Goal: Transaction & Acquisition: Book appointment/travel/reservation

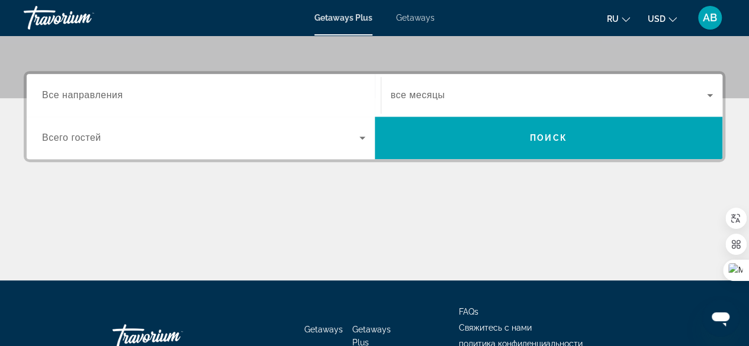
scroll to position [296, 0]
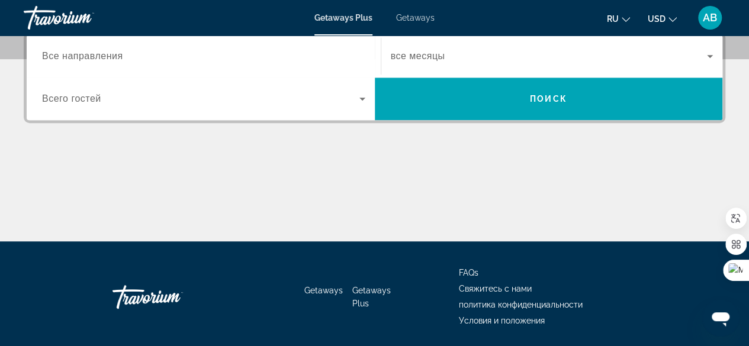
click at [121, 56] on span "Все направления" at bounding box center [82, 56] width 81 height 10
click at [121, 56] on input "Destination Все направления" at bounding box center [203, 57] width 323 height 14
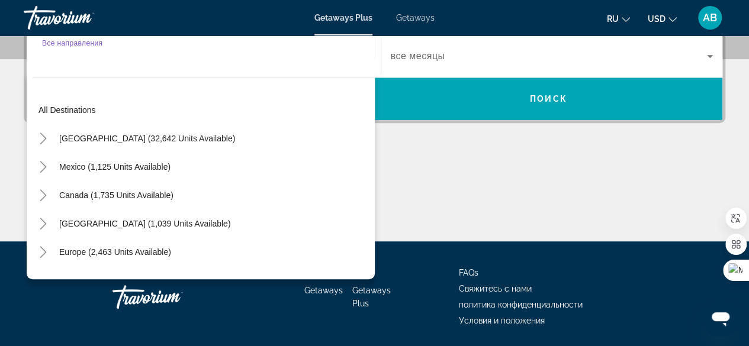
scroll to position [289, 0]
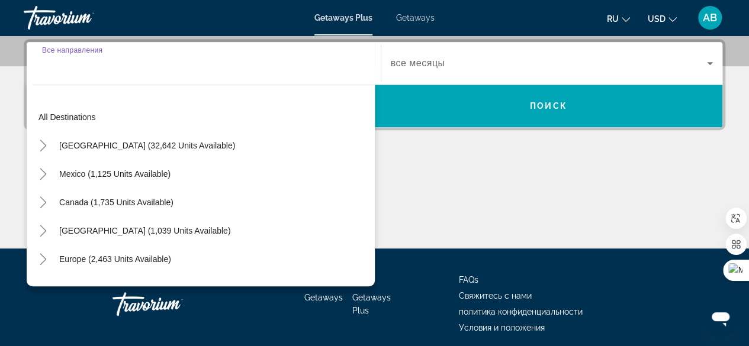
click at [107, 69] on input "Destination Все направления" at bounding box center [203, 64] width 323 height 14
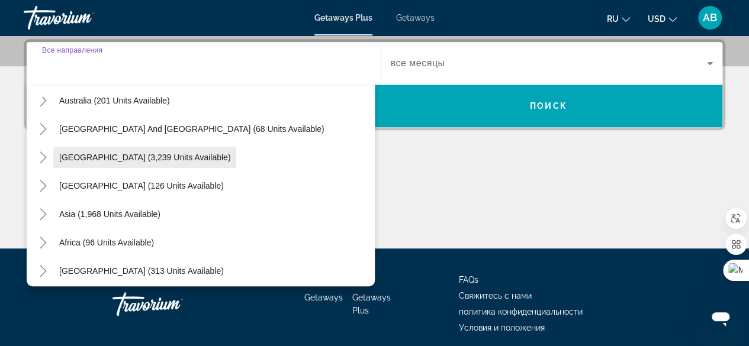
scroll to position [192, 0]
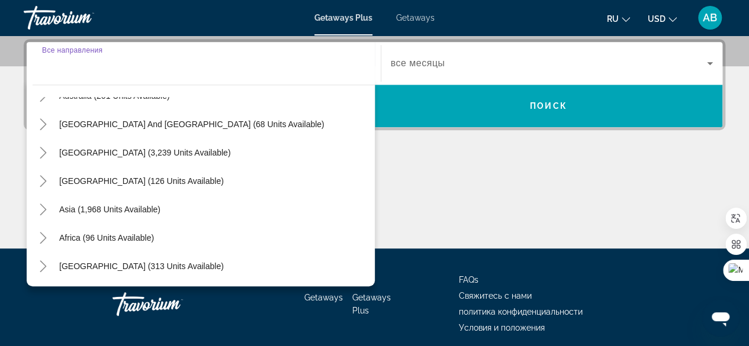
click at [293, 63] on input "Destination Все направления" at bounding box center [203, 64] width 323 height 14
click at [470, 158] on div "Destination Все направления All destinations United States (32,642 units availa…" at bounding box center [374, 144] width 749 height 210
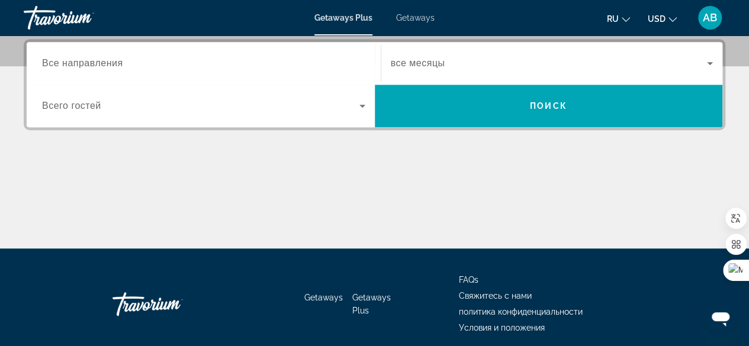
click at [97, 102] on span "Всего гостей" at bounding box center [71, 106] width 59 height 10
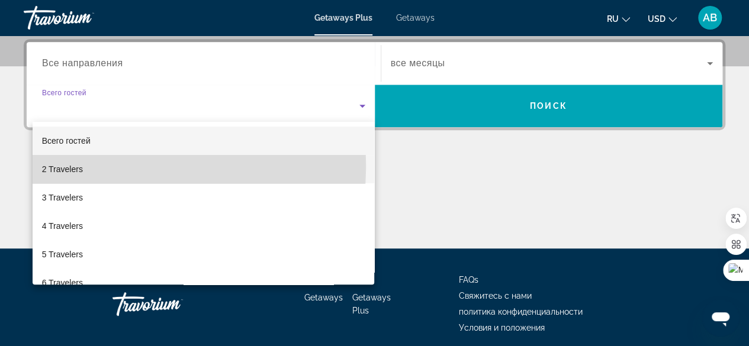
click at [70, 165] on span "2 Travelers" at bounding box center [62, 169] width 41 height 14
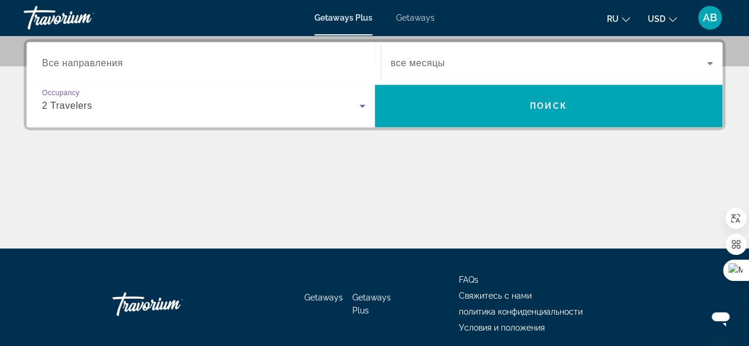
click at [711, 62] on icon "Search widget" at bounding box center [710, 63] width 6 height 3
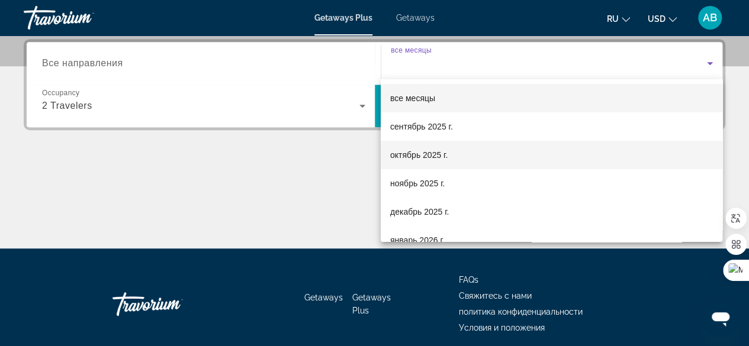
click at [451, 157] on mat-option "октябрь 2025 г." at bounding box center [552, 155] width 342 height 28
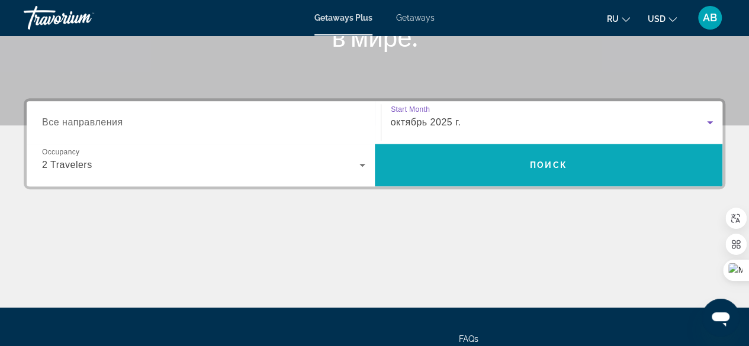
scroll to position [171, 0]
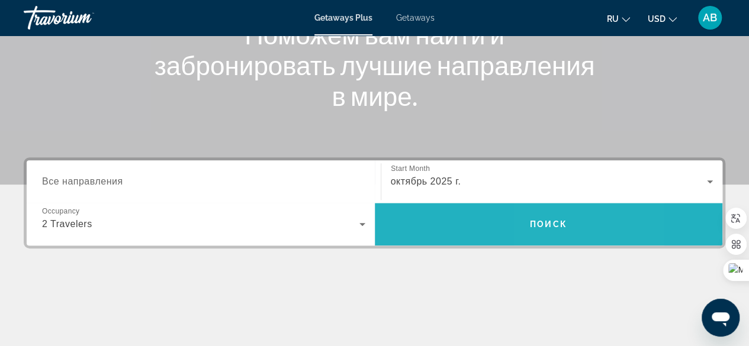
click at [544, 220] on span "Поиск" at bounding box center [548, 224] width 37 height 9
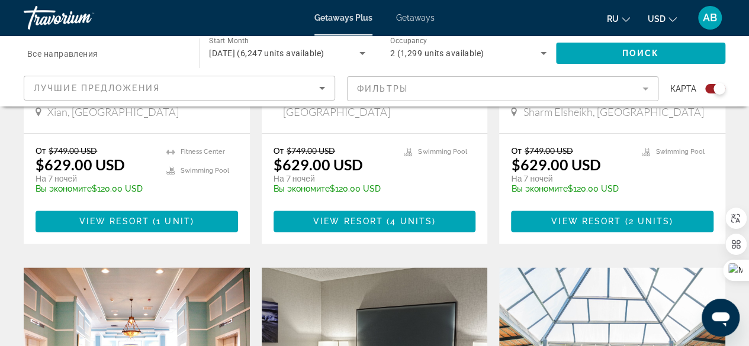
scroll to position [651, 0]
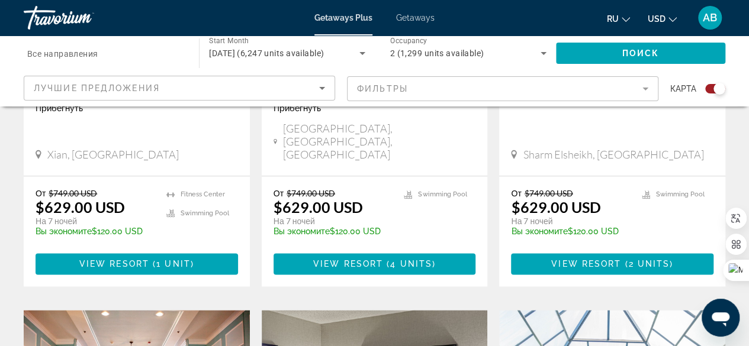
click at [109, 61] on div "Search widget" at bounding box center [105, 54] width 156 height 34
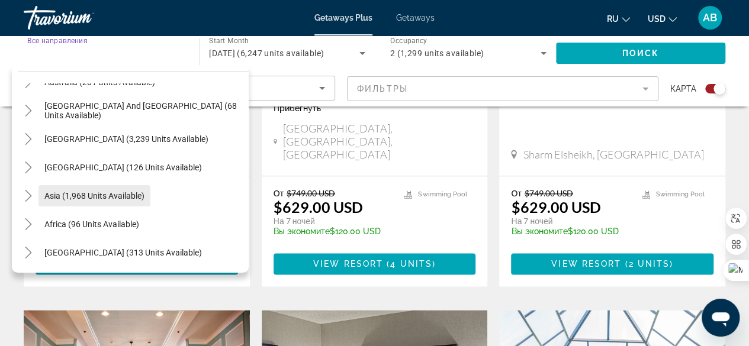
click at [129, 192] on span "Asia (1,968 units available)" at bounding box center [94, 195] width 100 height 9
type input "**********"
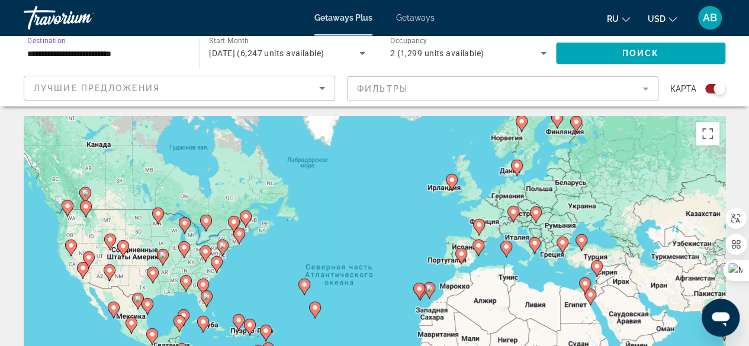
scroll to position [0, 0]
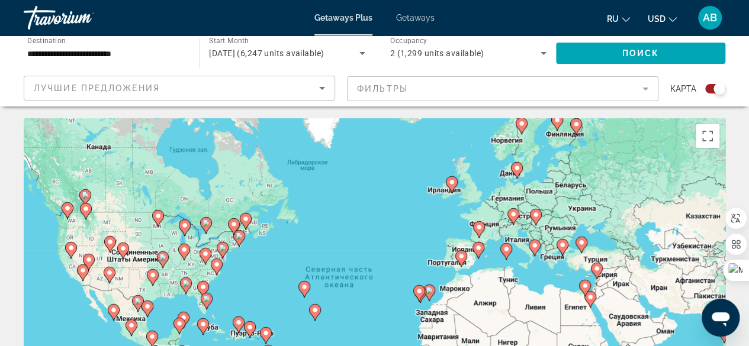
click at [623, 17] on icon "Change language" at bounding box center [626, 19] width 8 height 8
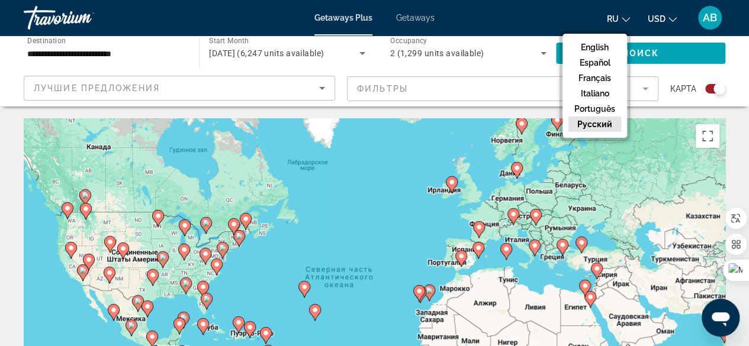
click at [611, 124] on button "русский" at bounding box center [594, 124] width 53 height 15
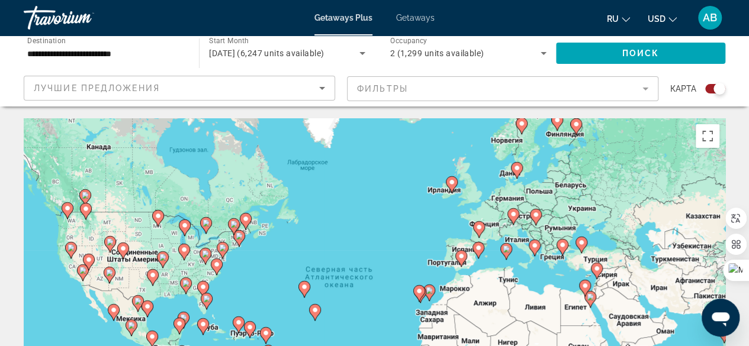
click at [379, 60] on div "Occupancy Всего гостей 2 (1,299 units available)" at bounding box center [465, 54] width 181 height 36
click at [19, 49] on div "**********" at bounding box center [105, 54] width 175 height 34
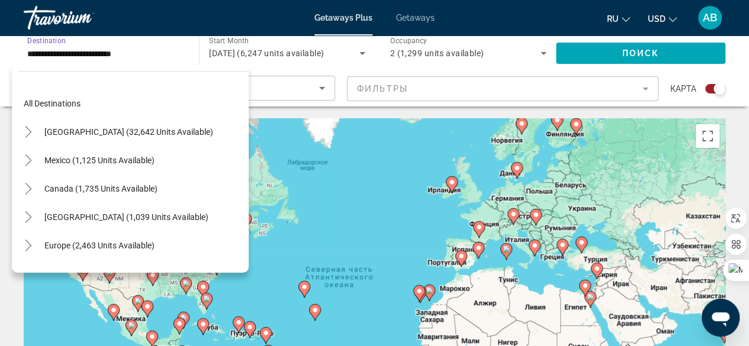
scroll to position [213, 0]
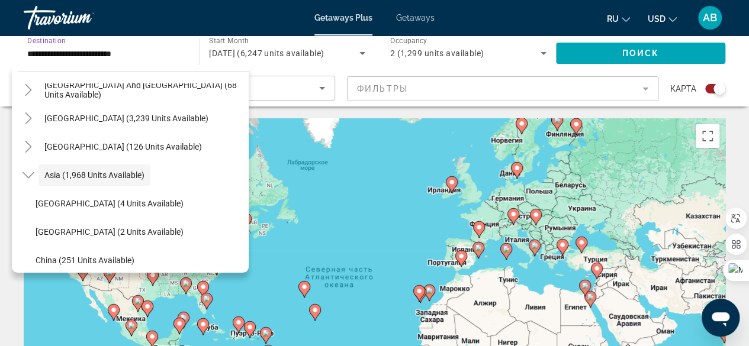
click at [159, 17] on div "Getaways Plus Getaways ru English Español Français Italiano Português русский U…" at bounding box center [374, 17] width 749 height 31
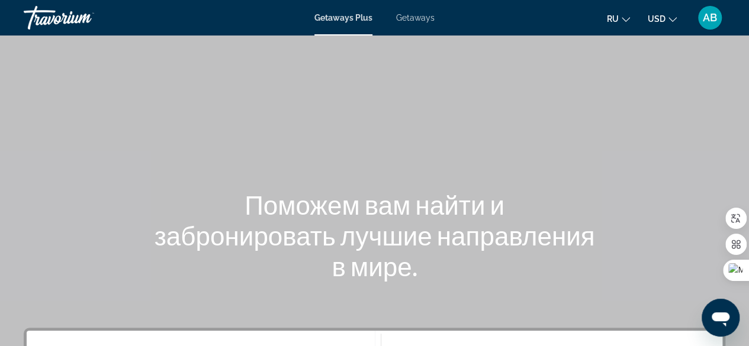
click at [355, 18] on span "Getaways Plus" at bounding box center [343, 17] width 58 height 9
click at [427, 17] on span "Getaways" at bounding box center [415, 17] width 38 height 9
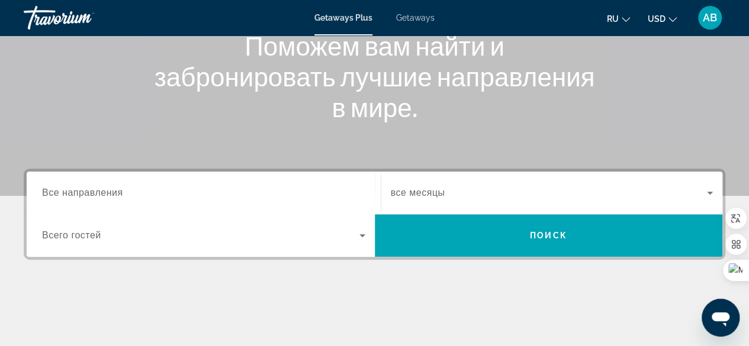
scroll to position [158, 0]
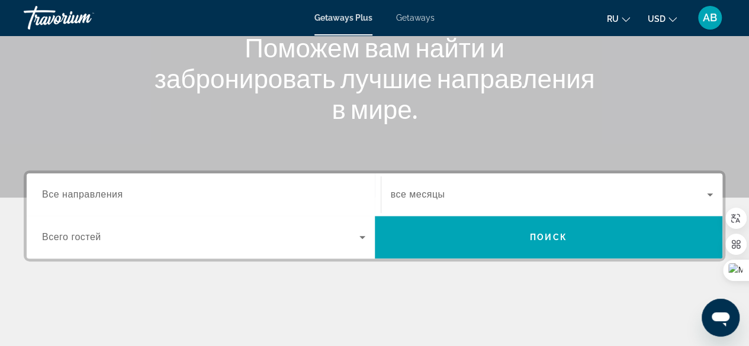
click at [62, 194] on span "Все направления" at bounding box center [82, 194] width 81 height 10
click at [62, 194] on input "Destination Все направления" at bounding box center [203, 195] width 323 height 14
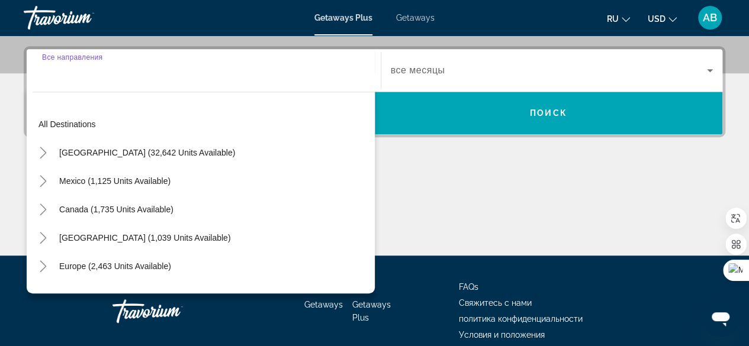
scroll to position [289, 0]
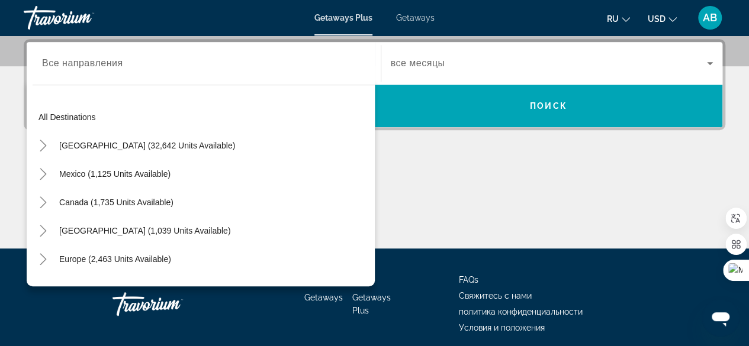
click at [45, 74] on div "Search widget" at bounding box center [203, 64] width 323 height 34
click at [49, 79] on div "All destinations [GEOGRAPHIC_DATA] (32,642 units available) [GEOGRAPHIC_DATA] (…" at bounding box center [201, 183] width 348 height 208
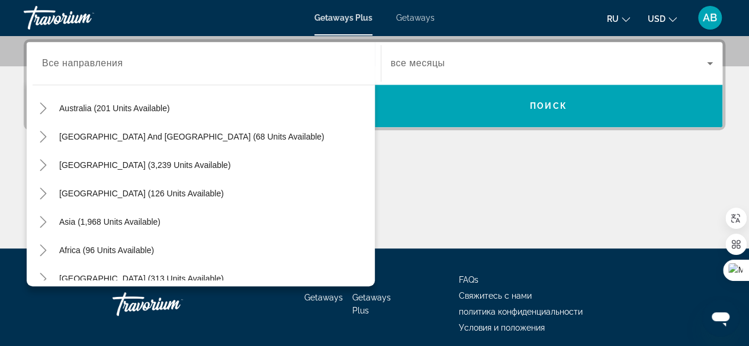
scroll to position [192, 0]
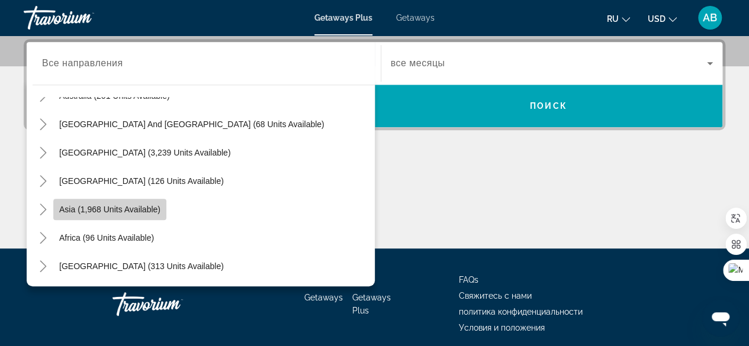
click at [136, 214] on span "Search widget" at bounding box center [109, 209] width 113 height 28
type input "**********"
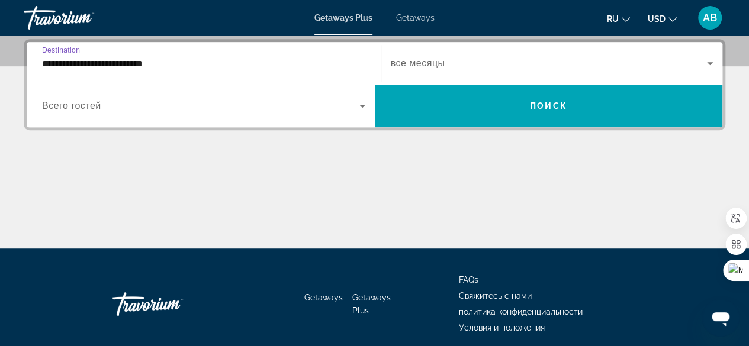
click at [301, 66] on input "**********" at bounding box center [203, 64] width 323 height 14
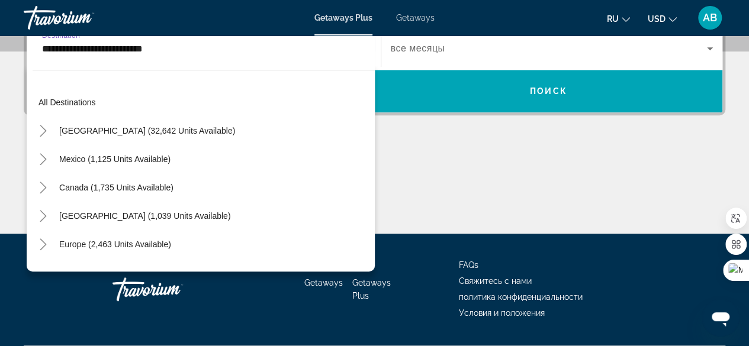
scroll to position [213, 0]
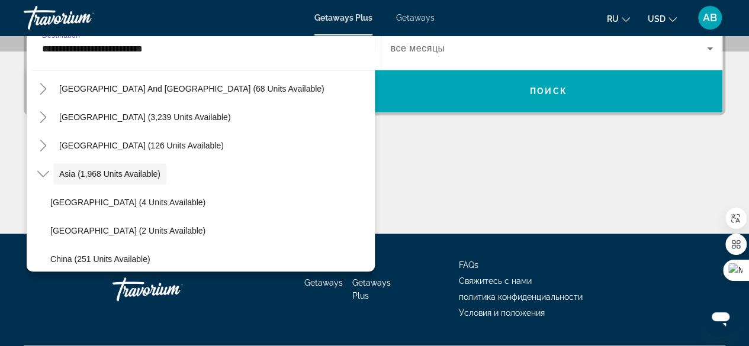
click at [265, 50] on input "**********" at bounding box center [203, 49] width 323 height 14
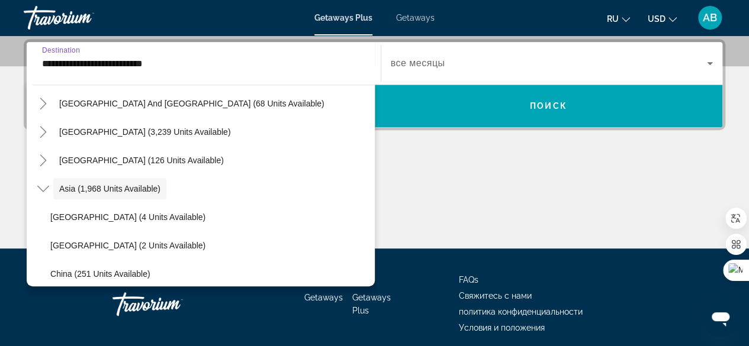
click at [455, 155] on div "**********" at bounding box center [374, 144] width 749 height 210
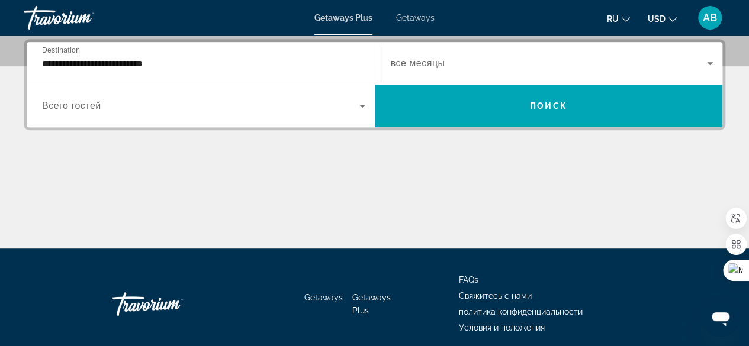
click at [364, 107] on icon "Search widget" at bounding box center [362, 106] width 14 height 14
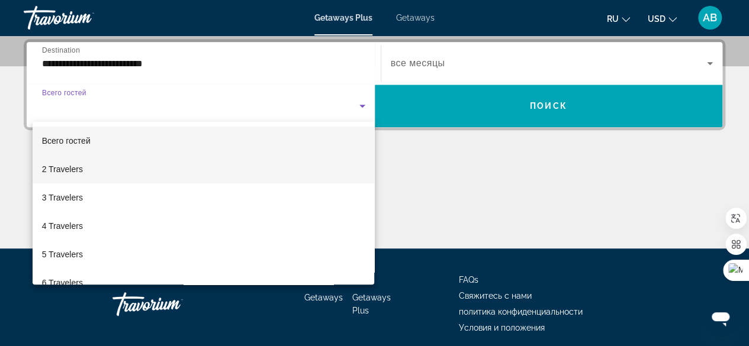
click at [107, 172] on mat-option "2 Travelers" at bounding box center [204, 169] width 342 height 28
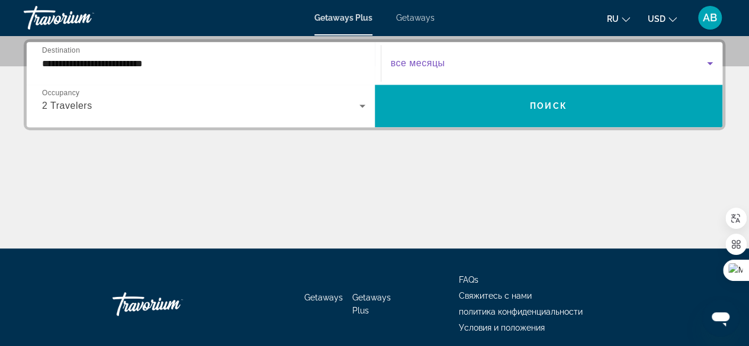
click at [712, 64] on icon "Search widget" at bounding box center [710, 63] width 14 height 14
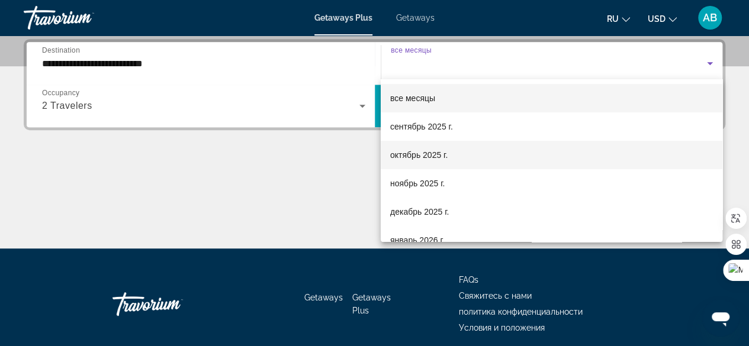
click at [451, 159] on mat-option "октябрь 2025 г." at bounding box center [552, 155] width 342 height 28
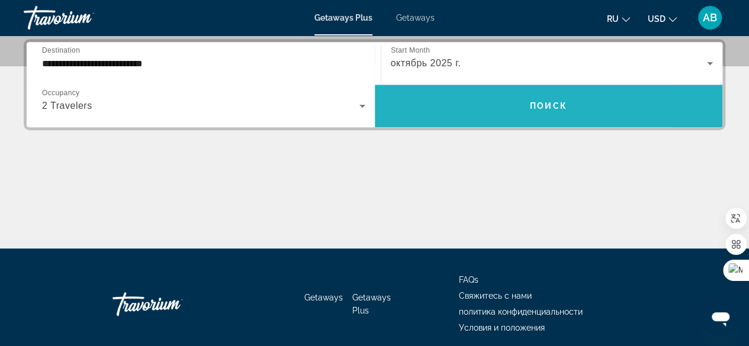
click at [548, 98] on span "Search widget" at bounding box center [549, 106] width 348 height 28
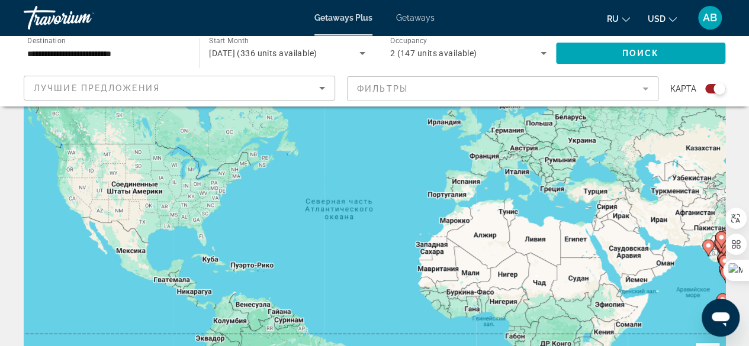
scroll to position [118, 0]
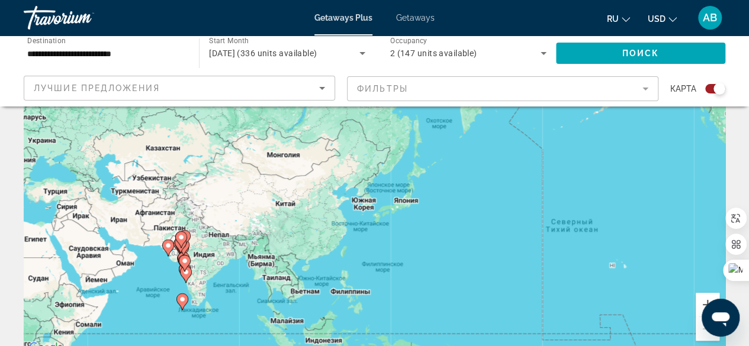
drag, startPoint x: 702, startPoint y: 231, endPoint x: 130, endPoint y: 277, distance: 573.8
click at [142, 284] on div "Чтобы активировать перетаскивание с помощью клавиатуры, нажмите Alt + Ввод. Пос…" at bounding box center [375, 177] width 702 height 355
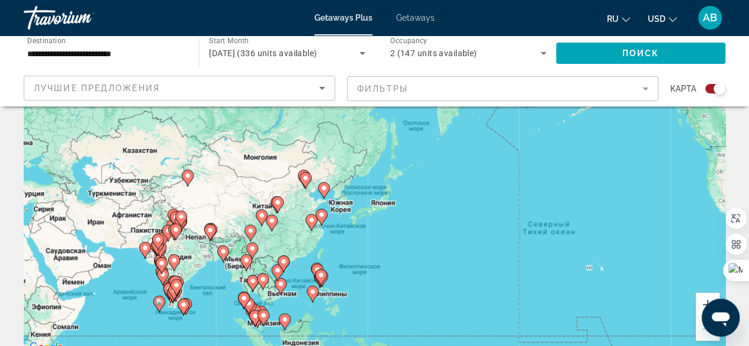
click at [345, 203] on div "Чтобы активировать перетаскивание с помощью клавиатуры, нажмите Alt + Ввод. Пос…" at bounding box center [375, 177] width 702 height 355
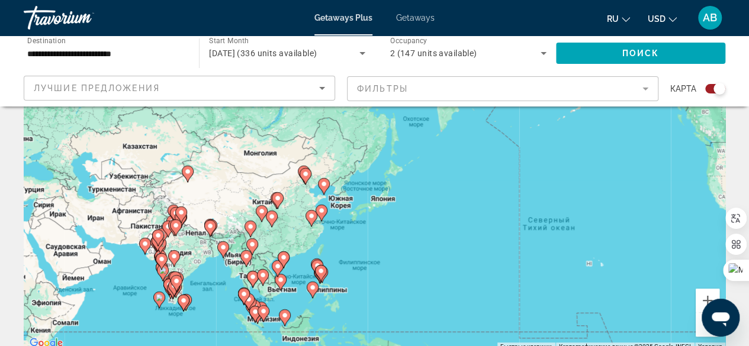
scroll to position [178, 0]
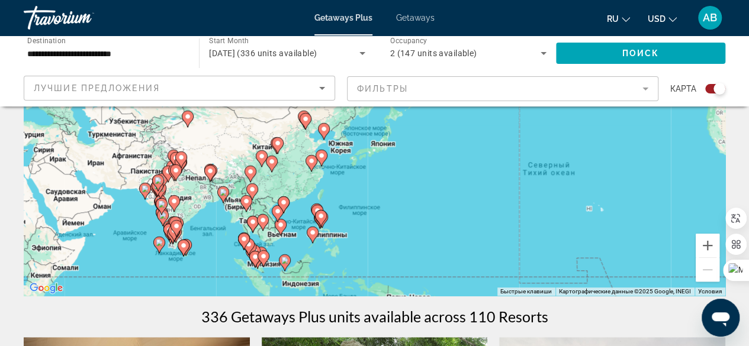
click at [339, 144] on div "Чтобы активировать перетаскивание с помощью клавиатуры, нажмите Alt + Ввод. Пос…" at bounding box center [375, 118] width 702 height 355
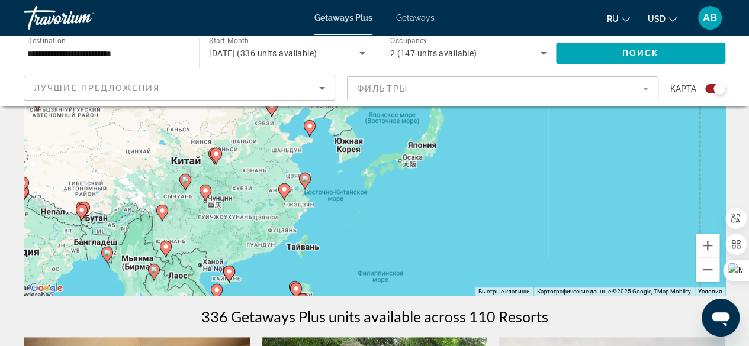
click at [339, 145] on div "Чтобы активировать перетаскивание с помощью клавиатуры, нажмите Alt + Ввод. Пос…" at bounding box center [375, 118] width 702 height 355
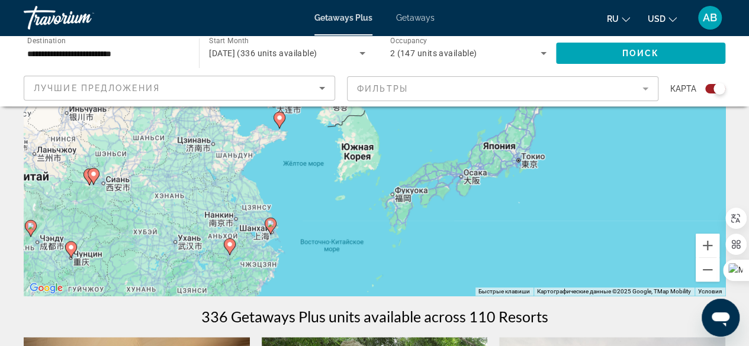
click at [352, 146] on div "Чтобы активировать перетаскивание с помощью клавиатуры, нажмите Alt + Ввод. Пос…" at bounding box center [375, 118] width 702 height 355
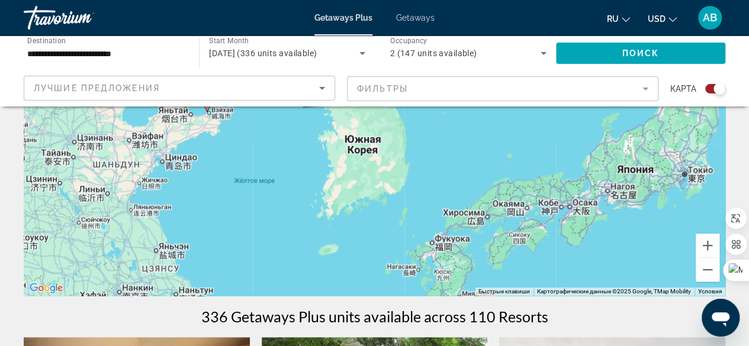
click at [371, 150] on div "Чтобы активировать перетаскивание с помощью клавиатуры, нажмите Alt + Ввод. Пос…" at bounding box center [375, 118] width 702 height 355
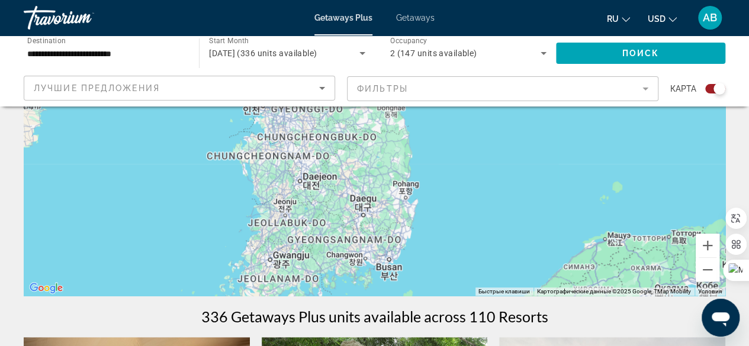
drag, startPoint x: 392, startPoint y: 147, endPoint x: 360, endPoint y: 176, distance: 42.8
click at [360, 176] on div "Чтобы активировать перетаскивание с помощью клавиатуры, нажмите Alt + Ввод. Пос…" at bounding box center [375, 118] width 702 height 355
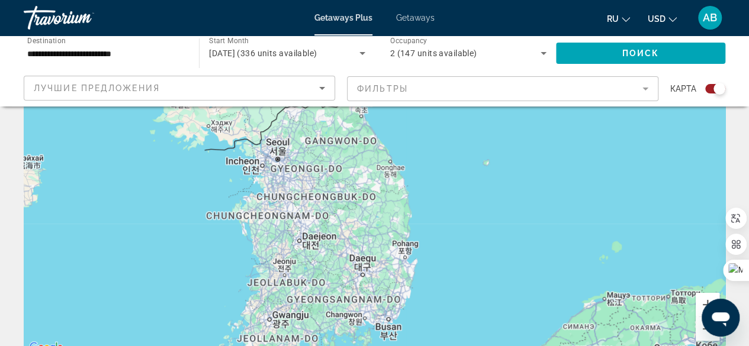
click at [279, 144] on div "Чтобы активировать перетаскивание с помощью клавиатуры, нажмите Alt + Ввод. Пос…" at bounding box center [375, 177] width 702 height 355
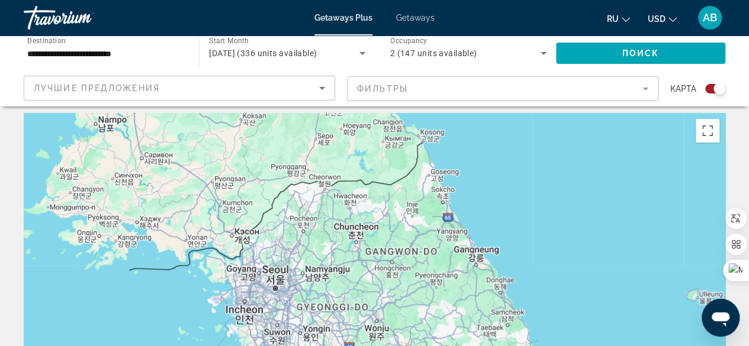
scroll to position [0, 0]
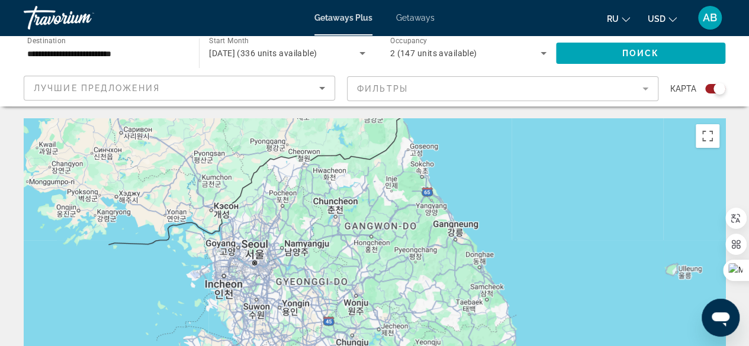
drag, startPoint x: 287, startPoint y: 194, endPoint x: 266, endPoint y: 165, distance: 35.2
click at [266, 165] on div "Main content" at bounding box center [375, 295] width 702 height 355
click at [256, 249] on div "Main content" at bounding box center [375, 295] width 702 height 355
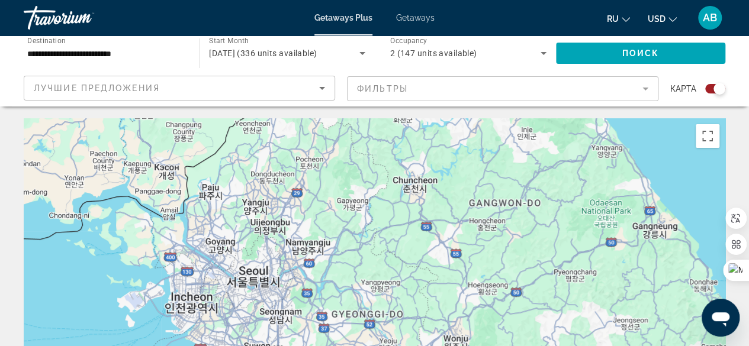
click at [255, 272] on div "Main content" at bounding box center [375, 295] width 702 height 355
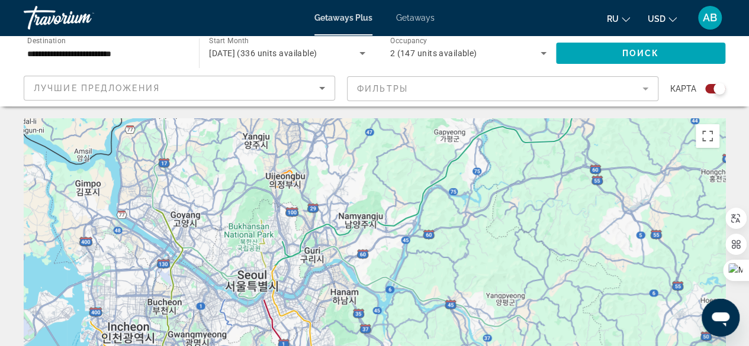
click at [253, 281] on div "Main content" at bounding box center [375, 295] width 702 height 355
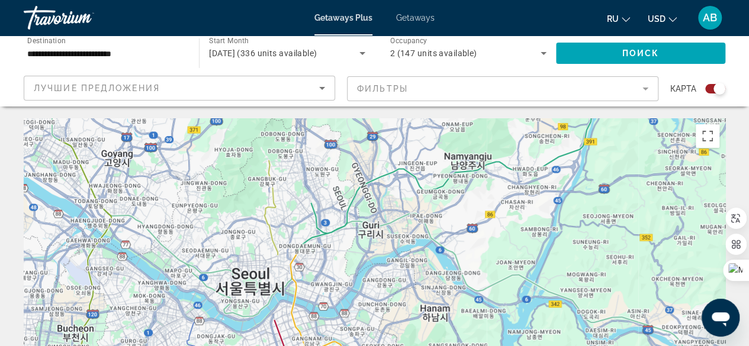
click at [253, 281] on div "Main content" at bounding box center [375, 295] width 702 height 355
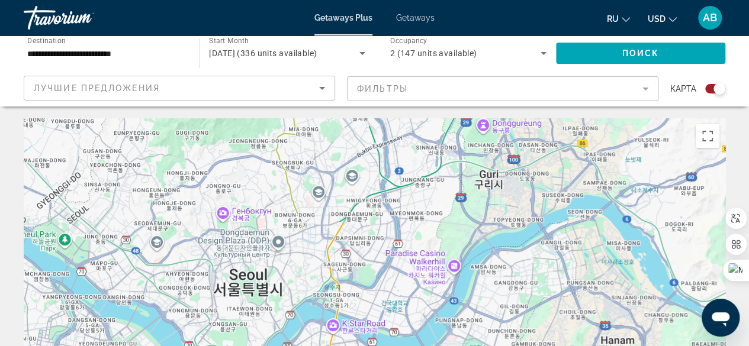
click at [253, 281] on div "Main content" at bounding box center [375, 295] width 702 height 355
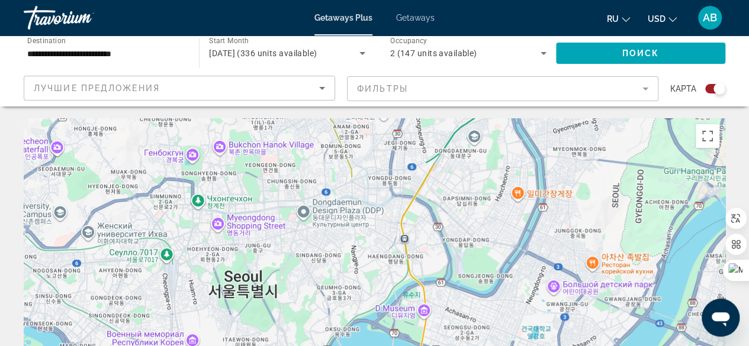
click at [252, 281] on div "Main content" at bounding box center [375, 295] width 702 height 355
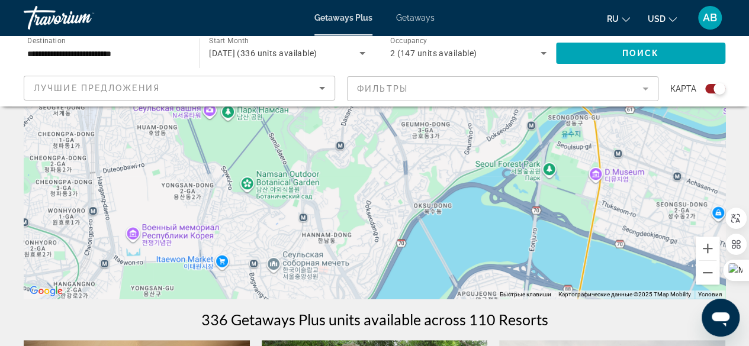
scroll to position [178, 0]
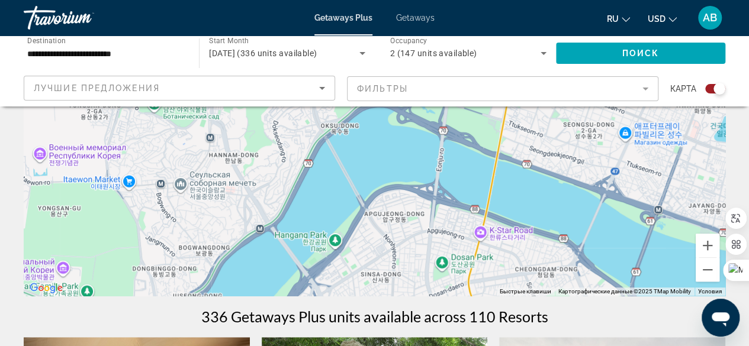
drag, startPoint x: 405, startPoint y: 225, endPoint x: 311, endPoint y: 147, distance: 122.0
click at [311, 147] on div "Main content" at bounding box center [375, 118] width 702 height 355
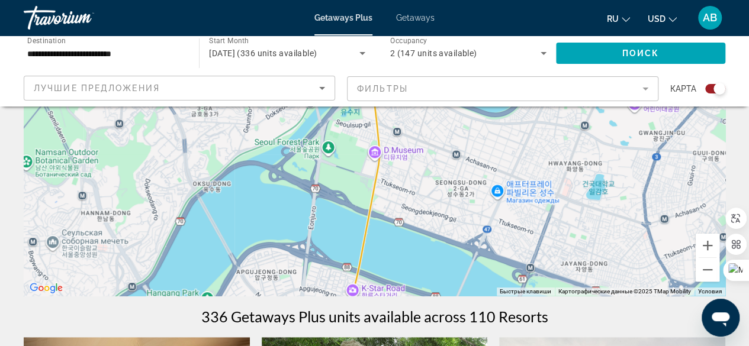
drag, startPoint x: 251, startPoint y: 202, endPoint x: 103, endPoint y: 242, distance: 153.4
click at [120, 259] on div "Main content" at bounding box center [375, 118] width 702 height 355
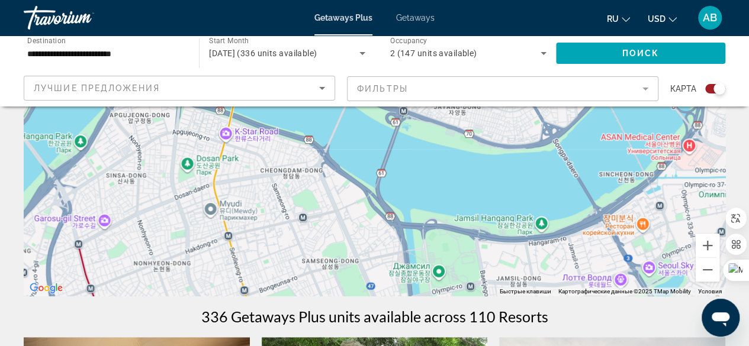
drag, startPoint x: 412, startPoint y: 190, endPoint x: 290, endPoint y: 39, distance: 193.7
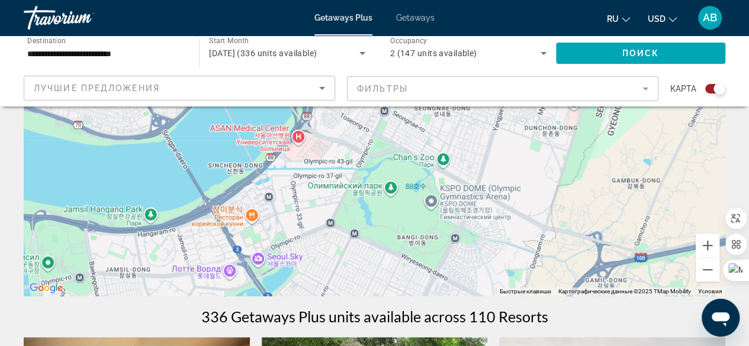
drag, startPoint x: 484, startPoint y: 194, endPoint x: 92, endPoint y: 183, distance: 392.1
click at [92, 184] on div "Main content" at bounding box center [375, 118] width 702 height 355
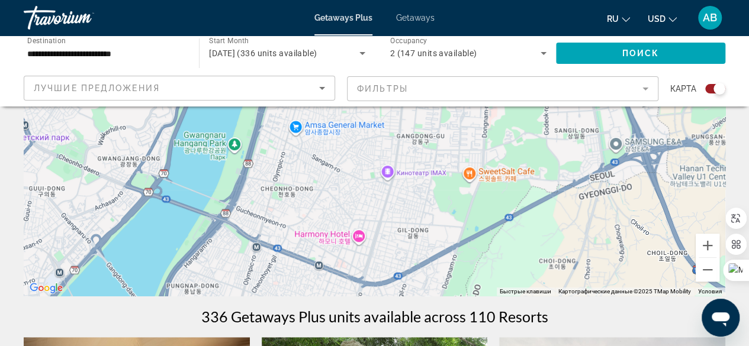
drag, startPoint x: 505, startPoint y: 163, endPoint x: 353, endPoint y: 331, distance: 226.8
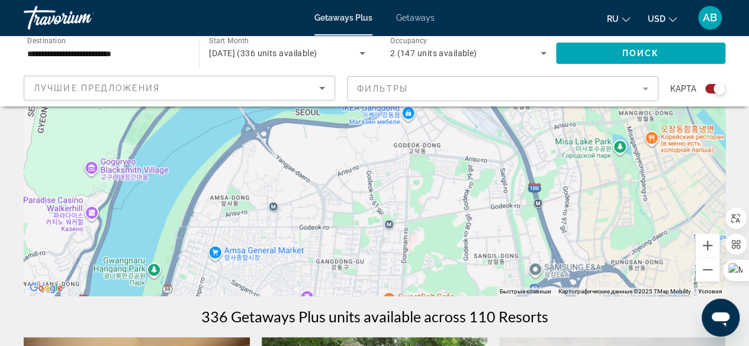
drag, startPoint x: 478, startPoint y: 175, endPoint x: 404, endPoint y: 318, distance: 161.3
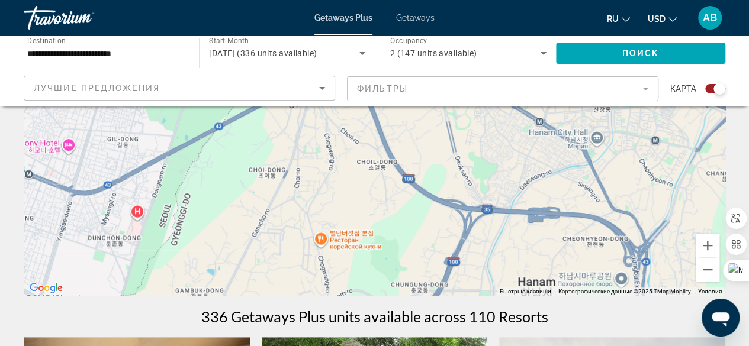
drag, startPoint x: 423, startPoint y: 202, endPoint x: 214, endPoint y: -14, distance: 301.1
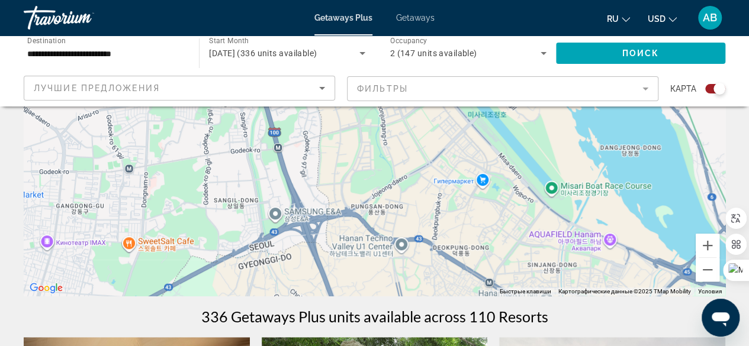
drag, startPoint x: 420, startPoint y: 213, endPoint x: 369, endPoint y: 374, distance: 169.1
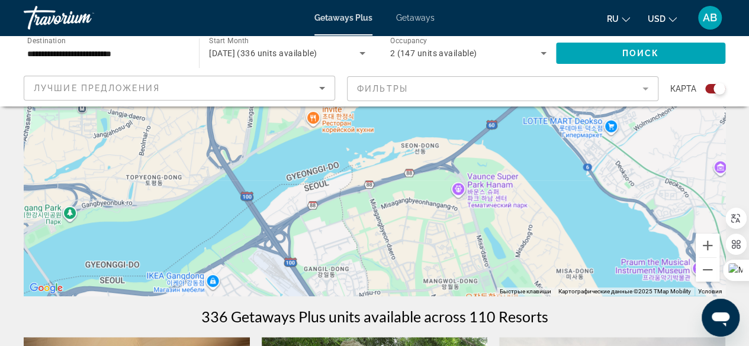
drag, startPoint x: 379, startPoint y: 124, endPoint x: 443, endPoint y: 349, distance: 233.9
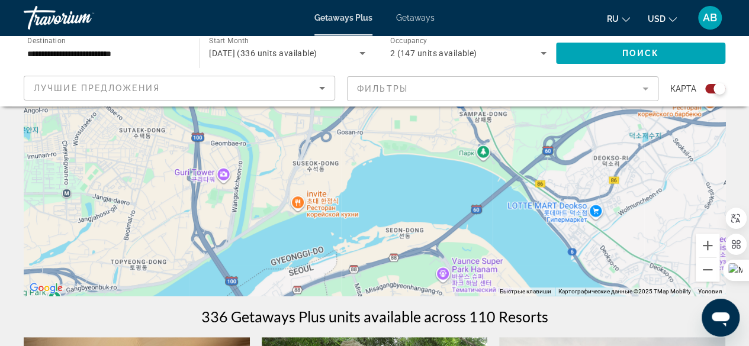
drag, startPoint x: 532, startPoint y: 201, endPoint x: 516, endPoint y: 287, distance: 87.9
click at [516, 287] on div "Быстрые клавиши Картографические данные Картографические данные ©2025 TMap Mobi…" at bounding box center [375, 118] width 702 height 355
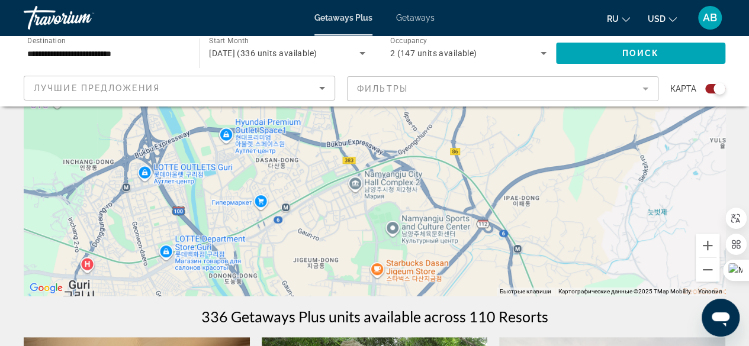
drag, startPoint x: 506, startPoint y: 142, endPoint x: 561, endPoint y: 338, distance: 204.3
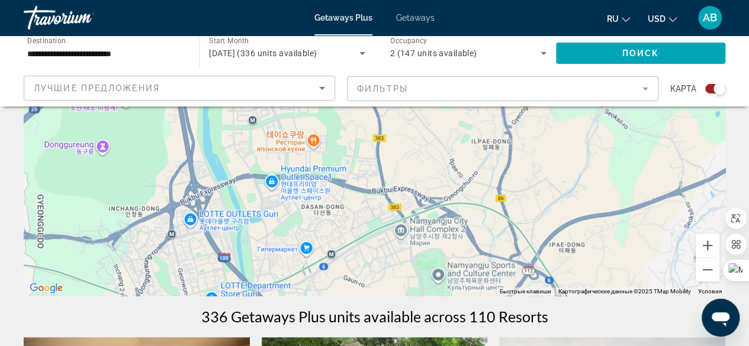
drag, startPoint x: 403, startPoint y: 184, endPoint x: 449, endPoint y: 232, distance: 66.2
click at [449, 232] on div "Main content" at bounding box center [375, 118] width 702 height 355
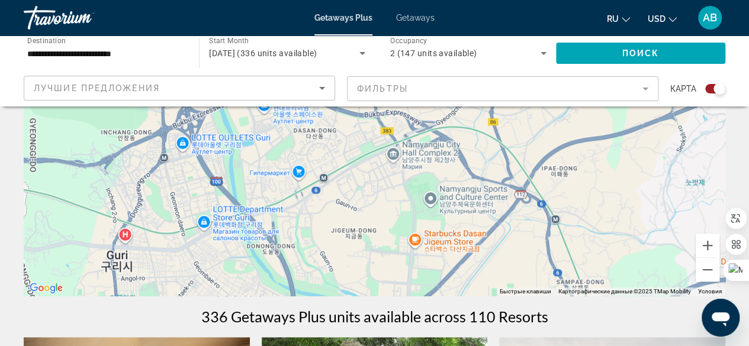
drag, startPoint x: 356, startPoint y: 210, endPoint x: 348, endPoint y: 132, distance: 78.0
click at [348, 132] on div "Main content" at bounding box center [375, 118] width 702 height 355
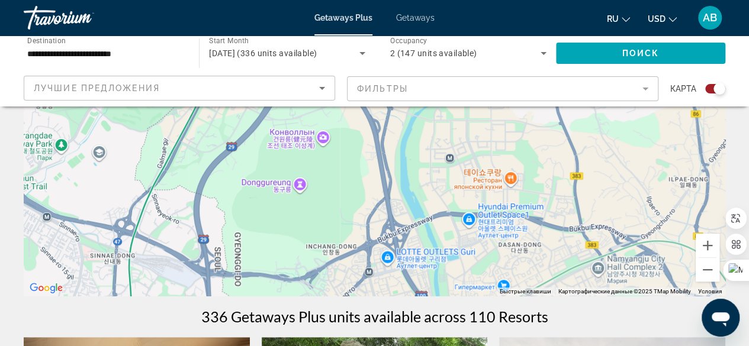
drag, startPoint x: 390, startPoint y: 242, endPoint x: 556, endPoint y: 279, distance: 170.4
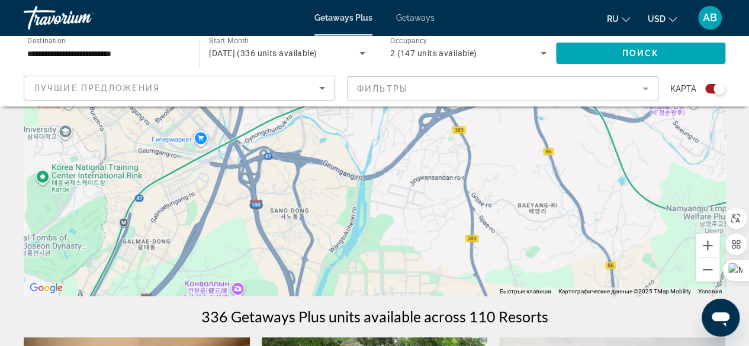
drag, startPoint x: 574, startPoint y: 147, endPoint x: 495, endPoint y: 299, distance: 171.1
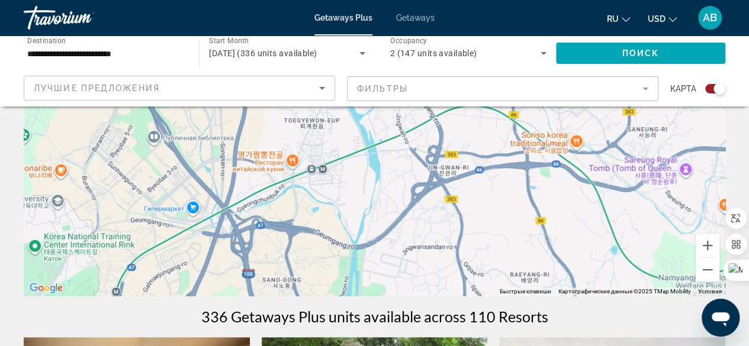
drag, startPoint x: 522, startPoint y: 163, endPoint x: 507, endPoint y: 229, distance: 68.1
click at [513, 242] on div "Main content" at bounding box center [375, 118] width 702 height 355
click at [648, 89] on mat-form-field "Фильтры" at bounding box center [502, 88] width 311 height 25
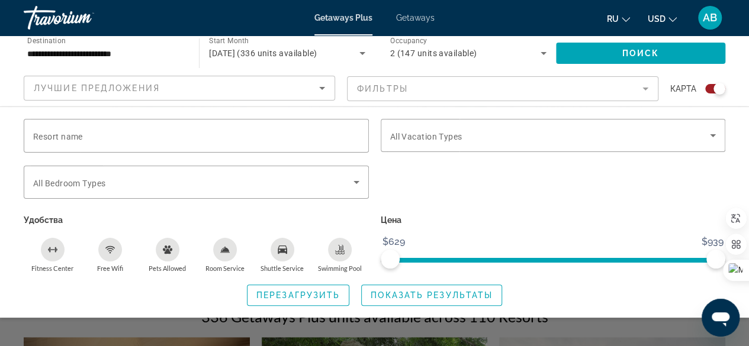
drag, startPoint x: 632, startPoint y: 197, endPoint x: 606, endPoint y: 210, distance: 29.1
click at [606, 210] on div "Search widget" at bounding box center [553, 189] width 357 height 46
click at [646, 86] on mat-form-field "Фильтры" at bounding box center [502, 88] width 311 height 25
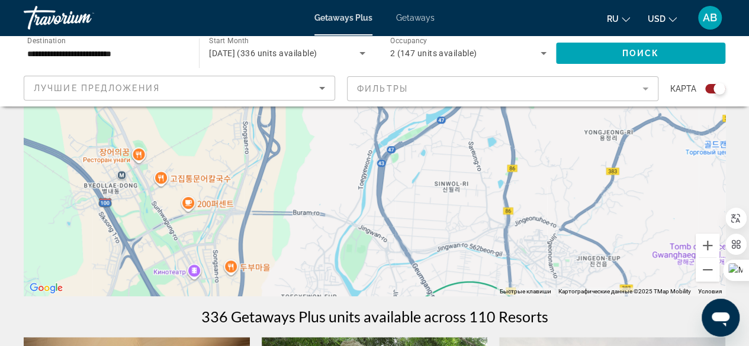
drag, startPoint x: 560, startPoint y: 171, endPoint x: 534, endPoint y: 306, distance: 137.5
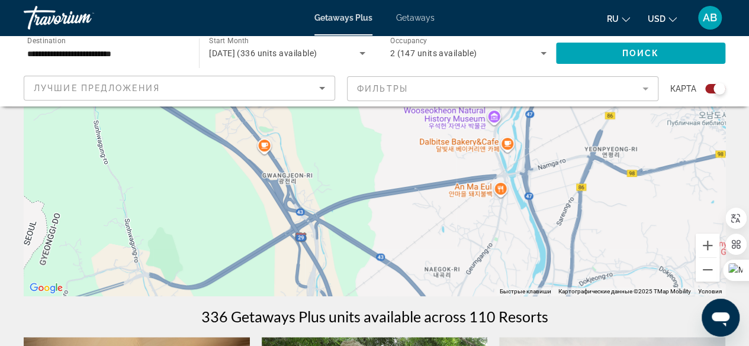
drag, startPoint x: 525, startPoint y: 155, endPoint x: 558, endPoint y: 330, distance: 178.4
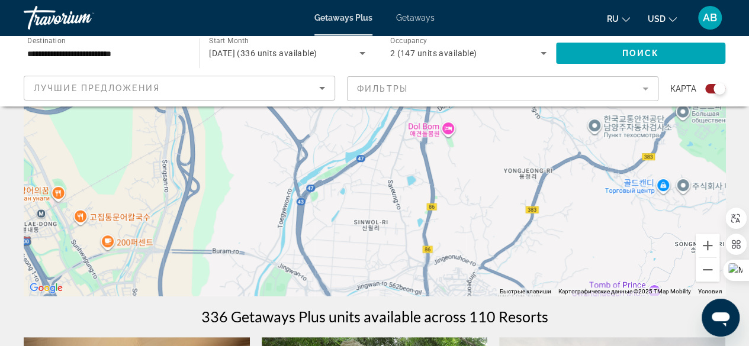
drag, startPoint x: 470, startPoint y: 173, endPoint x: 338, endPoint y: 12, distance: 208.3
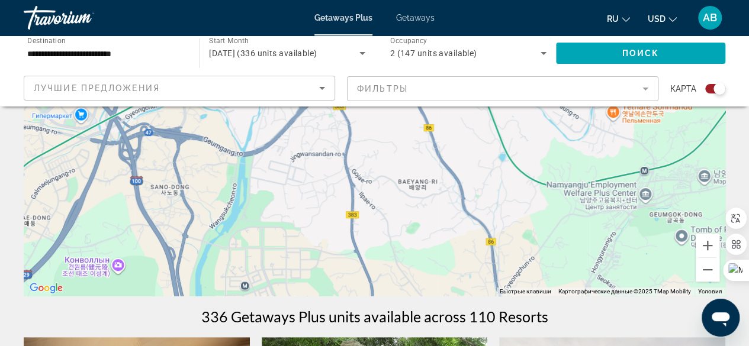
drag, startPoint x: 499, startPoint y: 250, endPoint x: 472, endPoint y: 14, distance: 238.3
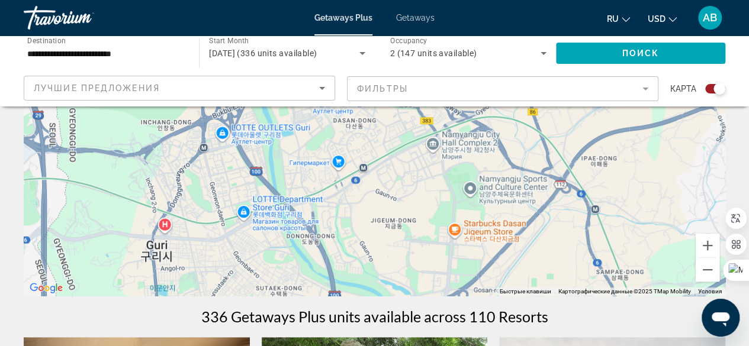
drag, startPoint x: 438, startPoint y: 249, endPoint x: 464, endPoint y: 52, distance: 198.3
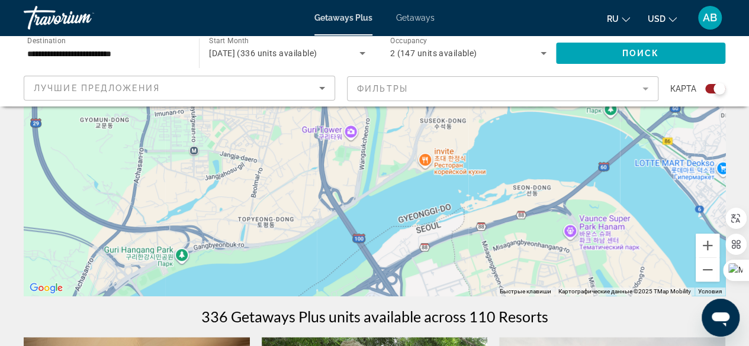
drag, startPoint x: 473, startPoint y: 254, endPoint x: 457, endPoint y: 63, distance: 191.3
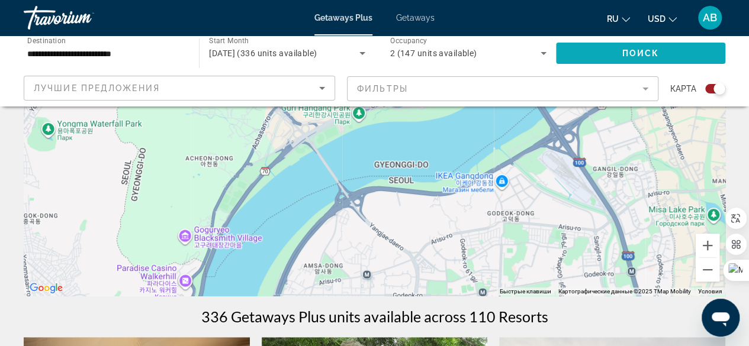
drag, startPoint x: 399, startPoint y: 184, endPoint x: 555, endPoint y: 40, distance: 212.9
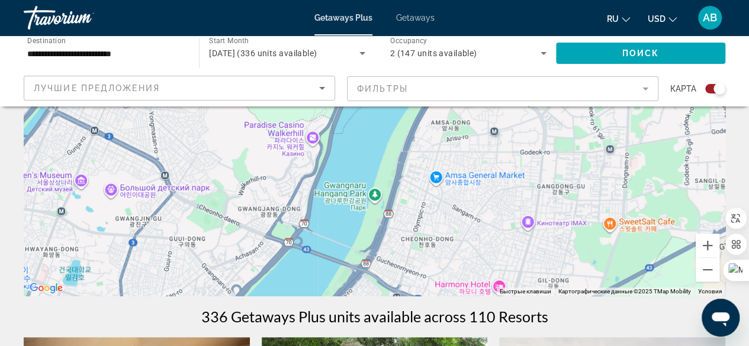
drag, startPoint x: 156, startPoint y: 204, endPoint x: 294, endPoint y: 52, distance: 205.4
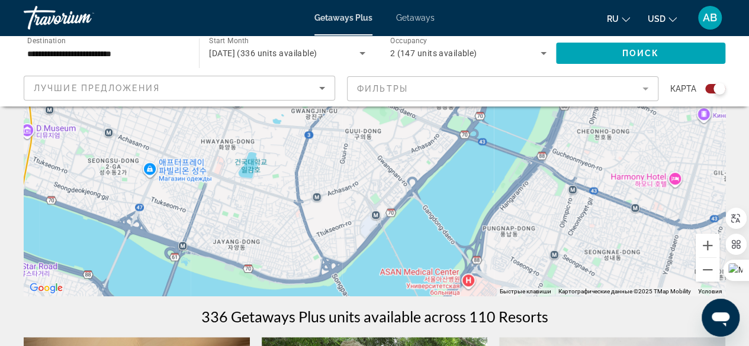
drag, startPoint x: 258, startPoint y: 224, endPoint x: 425, endPoint y: 124, distance: 195.2
click at [425, 124] on div "Main content" at bounding box center [375, 118] width 702 height 355
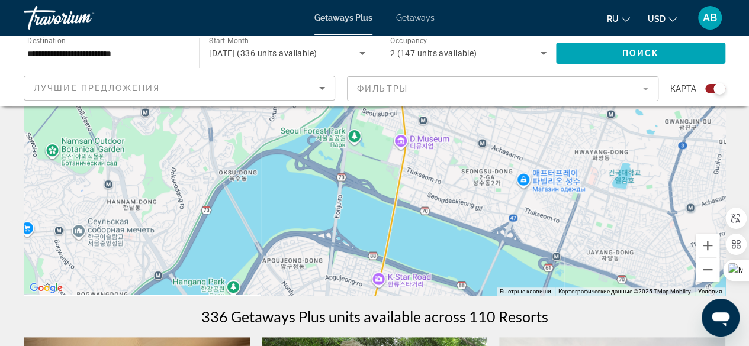
drag, startPoint x: 382, startPoint y: 191, endPoint x: 757, endPoint y: 182, distance: 374.9
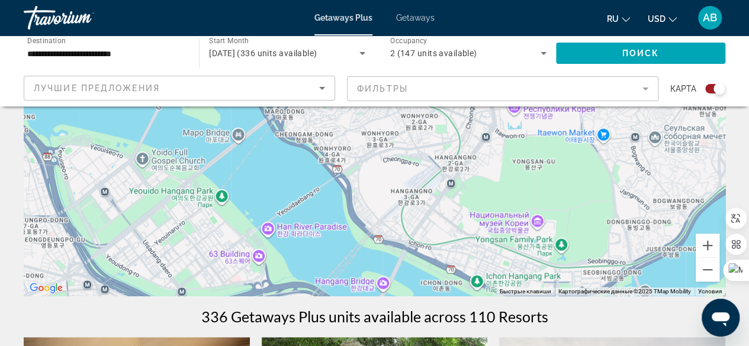
drag, startPoint x: 128, startPoint y: 256, endPoint x: 705, endPoint y: 185, distance: 581.7
click at [705, 185] on div "Main content" at bounding box center [375, 118] width 702 height 355
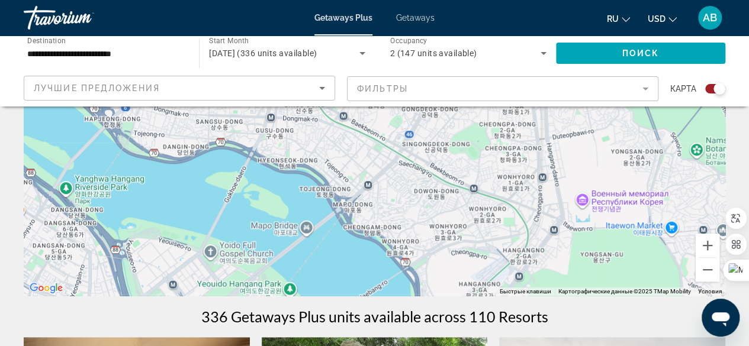
drag, startPoint x: 220, startPoint y: 136, endPoint x: 289, endPoint y: 232, distance: 118.3
click at [289, 232] on div "Main content" at bounding box center [375, 118] width 702 height 355
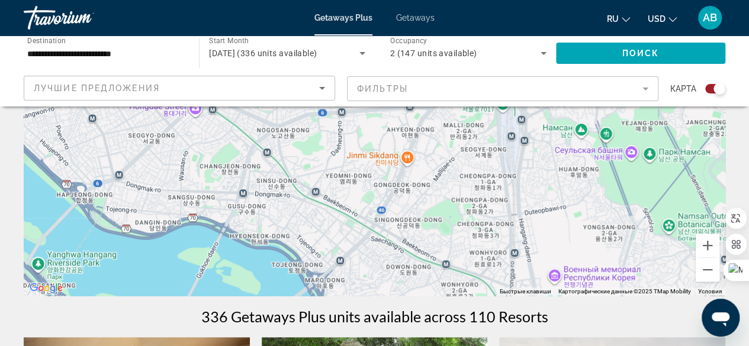
drag, startPoint x: 323, startPoint y: 248, endPoint x: 293, endPoint y: 324, distance: 81.4
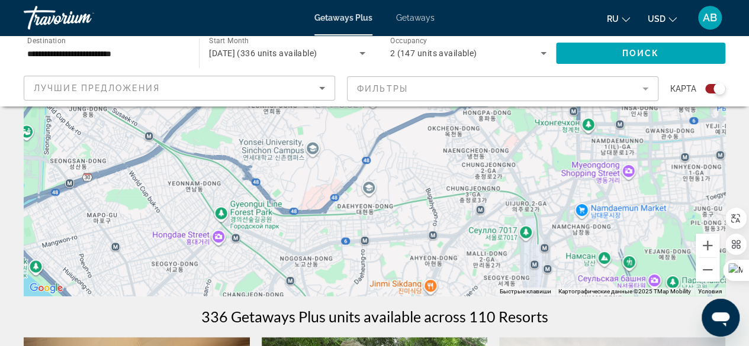
drag, startPoint x: 260, startPoint y: 217, endPoint x: 282, endPoint y: 338, distance: 122.8
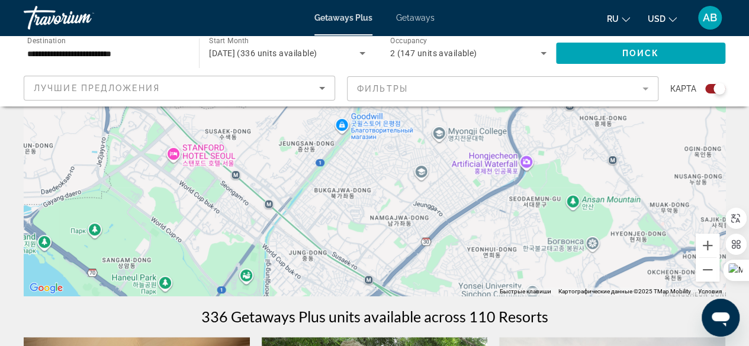
drag, startPoint x: 285, startPoint y: 151, endPoint x: 507, endPoint y: 298, distance: 265.7
click at [200, 153] on div "Main content" at bounding box center [375, 118] width 702 height 355
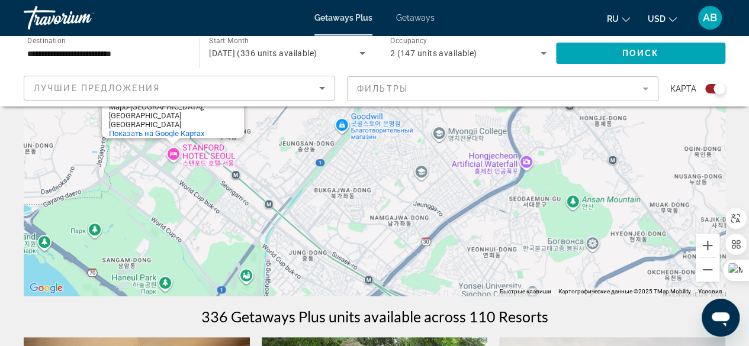
click at [200, 154] on div "[GEOGRAPHIC_DATA] [GEOGRAPHIC_DATA] [GEOGRAPHIC_DATA] [GEOGRAPHIC_DATA] [STREET…" at bounding box center [375, 118] width 702 height 355
click at [200, 153] on div "[GEOGRAPHIC_DATA] [GEOGRAPHIC_DATA] [GEOGRAPHIC_DATA] [GEOGRAPHIC_DATA] [STREET…" at bounding box center [375, 118] width 702 height 355
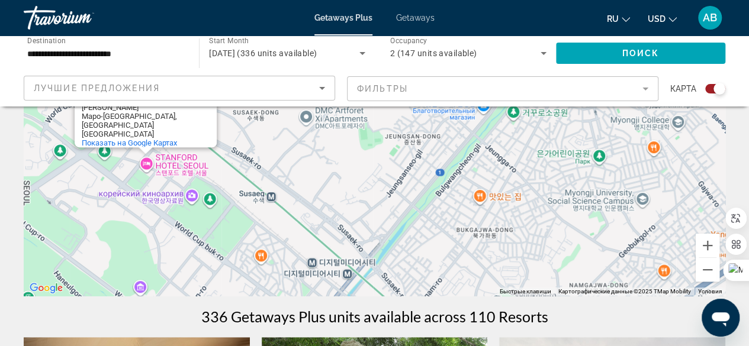
click at [181, 165] on div "[GEOGRAPHIC_DATA] [GEOGRAPHIC_DATA] [GEOGRAPHIC_DATA] [GEOGRAPHIC_DATA] [STREET…" at bounding box center [375, 118] width 702 height 355
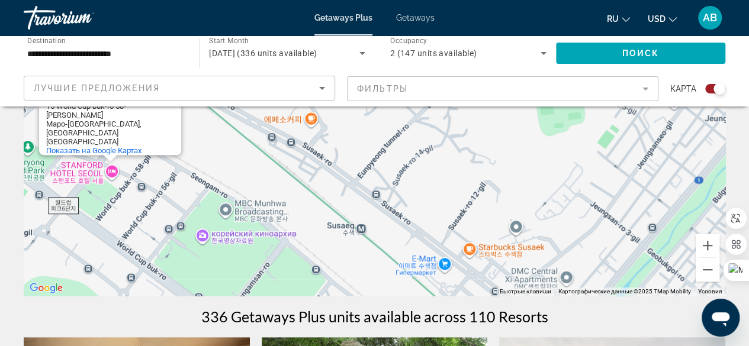
click at [83, 170] on div "[GEOGRAPHIC_DATA] [GEOGRAPHIC_DATA] [GEOGRAPHIC_DATA] [GEOGRAPHIC_DATA] [STREET…" at bounding box center [375, 118] width 702 height 355
click at [85, 171] on div "[GEOGRAPHIC_DATA] [GEOGRAPHIC_DATA] [GEOGRAPHIC_DATA] [GEOGRAPHIC_DATA] [STREET…" at bounding box center [375, 118] width 702 height 355
click at [86, 172] on div "[GEOGRAPHIC_DATA] [GEOGRAPHIC_DATA] [GEOGRAPHIC_DATA] [GEOGRAPHIC_DATA] [STREET…" at bounding box center [375, 118] width 702 height 355
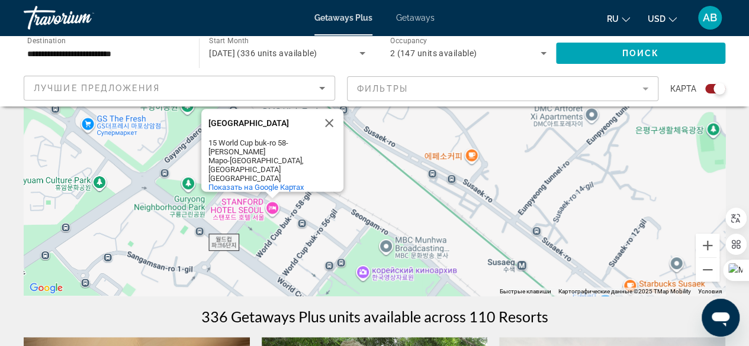
drag, startPoint x: 86, startPoint y: 172, endPoint x: 229, endPoint y: 210, distance: 147.5
click at [229, 210] on div "[GEOGRAPHIC_DATA] [GEOGRAPHIC_DATA] [GEOGRAPHIC_DATA] [GEOGRAPHIC_DATA] [STREET…" at bounding box center [375, 118] width 702 height 355
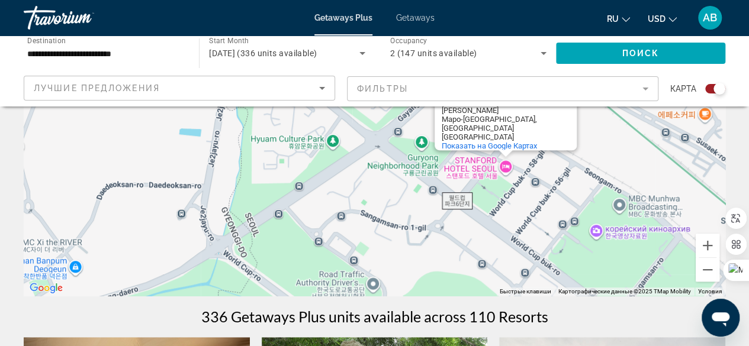
drag, startPoint x: 188, startPoint y: 224, endPoint x: 423, endPoint y: 182, distance: 238.8
click at [423, 182] on div "[GEOGRAPHIC_DATA] [GEOGRAPHIC_DATA] [GEOGRAPHIC_DATA] [GEOGRAPHIC_DATA] [STREET…" at bounding box center [375, 118] width 702 height 355
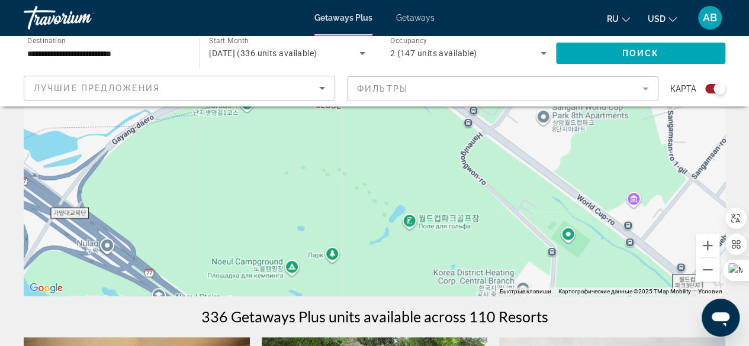
drag, startPoint x: 263, startPoint y: 255, endPoint x: 404, endPoint y: 41, distance: 256.9
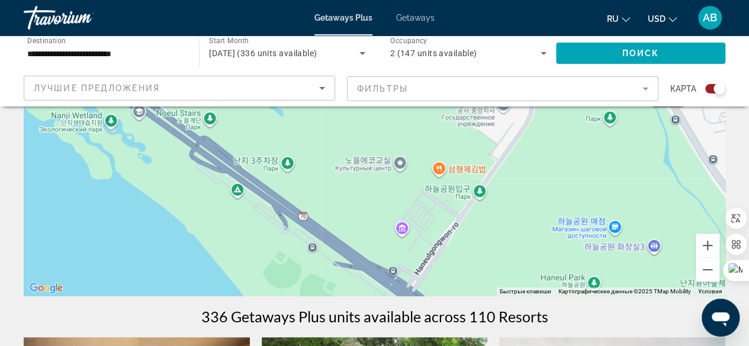
drag, startPoint x: 342, startPoint y: 274, endPoint x: 323, endPoint y: 89, distance: 185.8
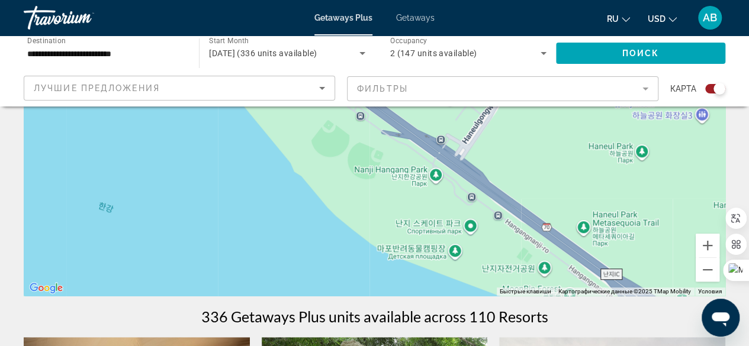
drag, startPoint x: 320, startPoint y: 225, endPoint x: 367, endPoint y: 70, distance: 161.3
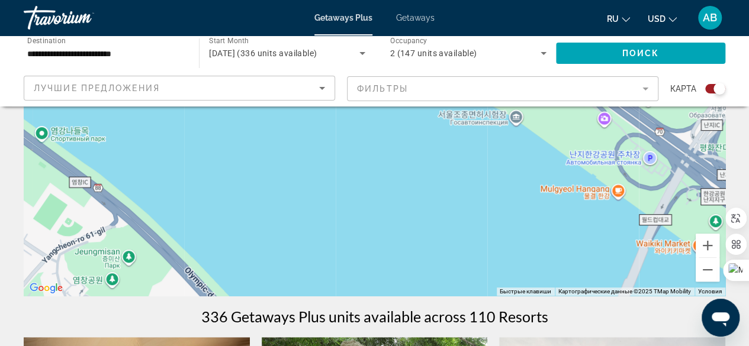
drag, startPoint x: 356, startPoint y: 242, endPoint x: 323, endPoint y: 76, distance: 169.0
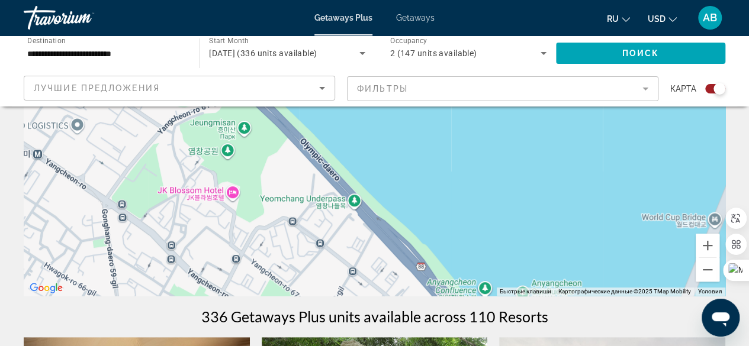
drag, startPoint x: 187, startPoint y: 228, endPoint x: 303, endPoint y: 107, distance: 167.5
click at [303, 107] on div "[GEOGRAPHIC_DATA] [GEOGRAPHIC_DATA] [GEOGRAPHIC_DATA] [GEOGRAPHIC_DATA] [STREET…" at bounding box center [375, 118] width 702 height 355
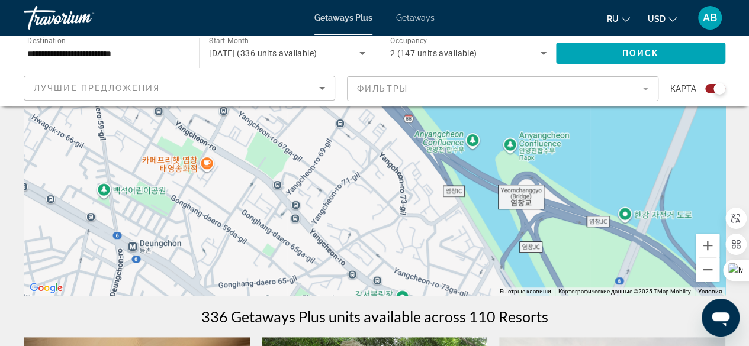
drag, startPoint x: 360, startPoint y: 254, endPoint x: 343, endPoint y: 85, distance: 169.6
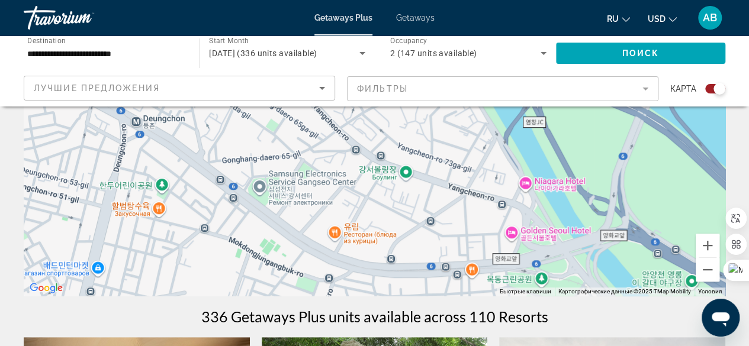
drag, startPoint x: 390, startPoint y: 272, endPoint x: 403, endPoint y: 182, distance: 90.9
click at [403, 182] on div "[GEOGRAPHIC_DATA] [GEOGRAPHIC_DATA] [GEOGRAPHIC_DATA] [GEOGRAPHIC_DATA] [STREET…" at bounding box center [375, 118] width 702 height 355
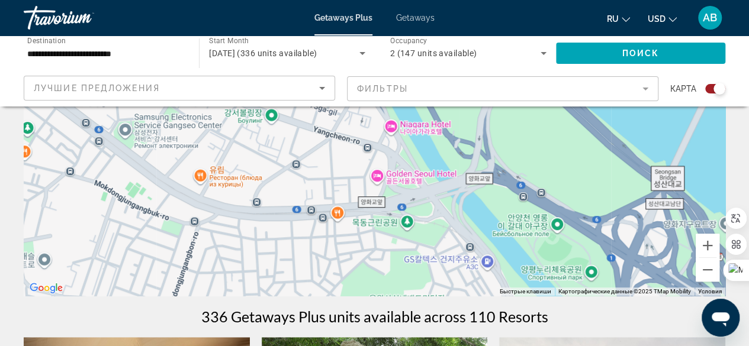
drag, startPoint x: 481, startPoint y: 234, endPoint x: 323, endPoint y: 178, distance: 167.1
click at [330, 177] on div "[GEOGRAPHIC_DATA] [GEOGRAPHIC_DATA] [GEOGRAPHIC_DATA] [GEOGRAPHIC_DATA] [STREET…" at bounding box center [375, 118] width 702 height 355
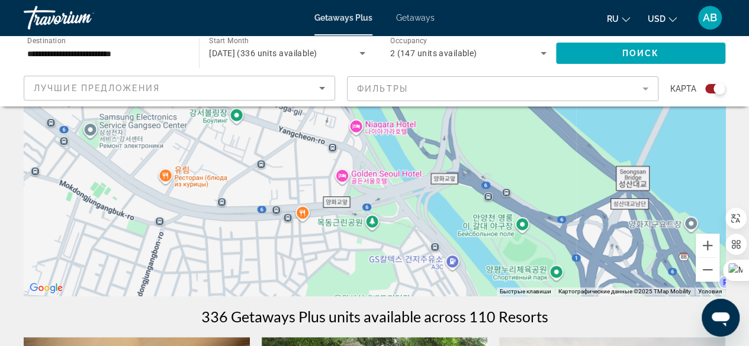
click at [339, 171] on div "[GEOGRAPHIC_DATA] [GEOGRAPHIC_DATA] [GEOGRAPHIC_DATA] [GEOGRAPHIC_DATA] [STREET…" at bounding box center [375, 118] width 702 height 355
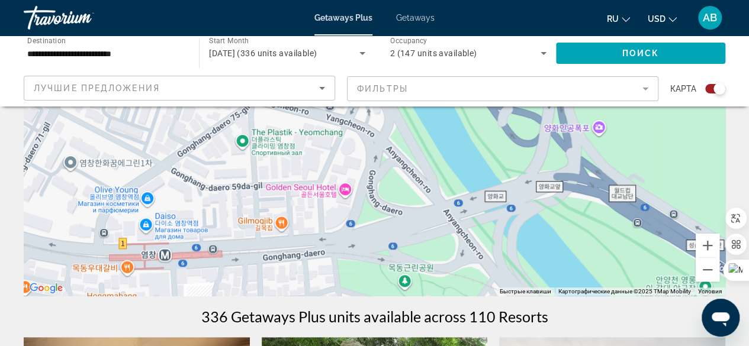
click at [344, 189] on div "[GEOGRAPHIC_DATA] [GEOGRAPHIC_DATA] [GEOGRAPHIC_DATA] [GEOGRAPHIC_DATA] [STREET…" at bounding box center [375, 118] width 702 height 355
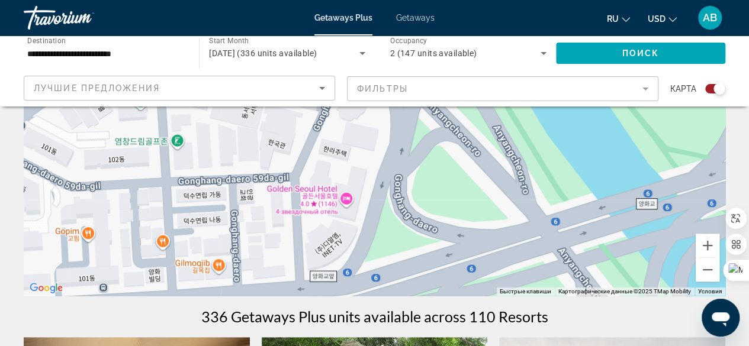
click at [324, 190] on div "[GEOGRAPHIC_DATA] [GEOGRAPHIC_DATA] [GEOGRAPHIC_DATA] [GEOGRAPHIC_DATA] [STREET…" at bounding box center [375, 118] width 702 height 355
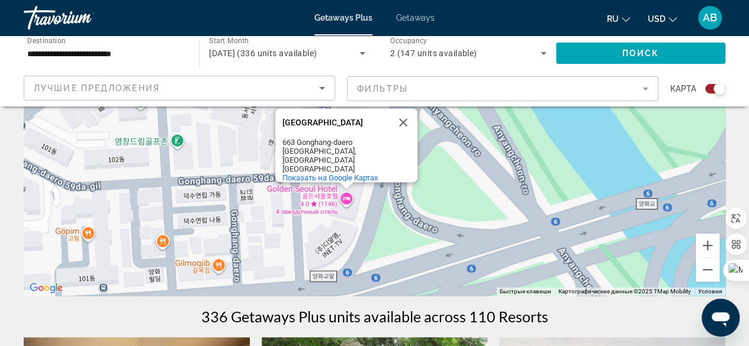
click at [318, 139] on div "663 Gonghang-daero" at bounding box center [335, 142] width 107 height 9
click at [343, 173] on span "Показать на Google Картах" at bounding box center [329, 177] width 95 height 9
